Goal: Transaction & Acquisition: Subscribe to service/newsletter

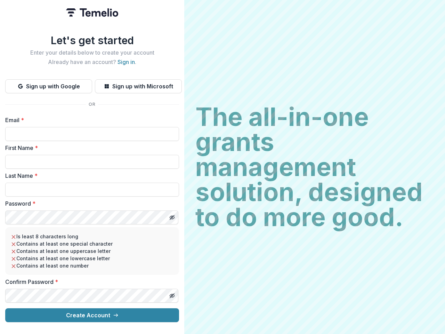
click at [223, 167] on h2 "The all-in-one grants management solution, designed to do more good." at bounding box center [314, 166] width 239 height 125
click at [49, 83] on button "Sign up with Google" at bounding box center [48, 86] width 87 height 14
click at [138, 83] on button "Sign up with Microsoft" at bounding box center [138, 86] width 87 height 14
click at [172, 215] on line "Toggle password visibility" at bounding box center [172, 217] width 4 height 4
click at [172, 293] on line "Toggle password visibility" at bounding box center [172, 295] width 4 height 4
